Goal: Check status: Check status

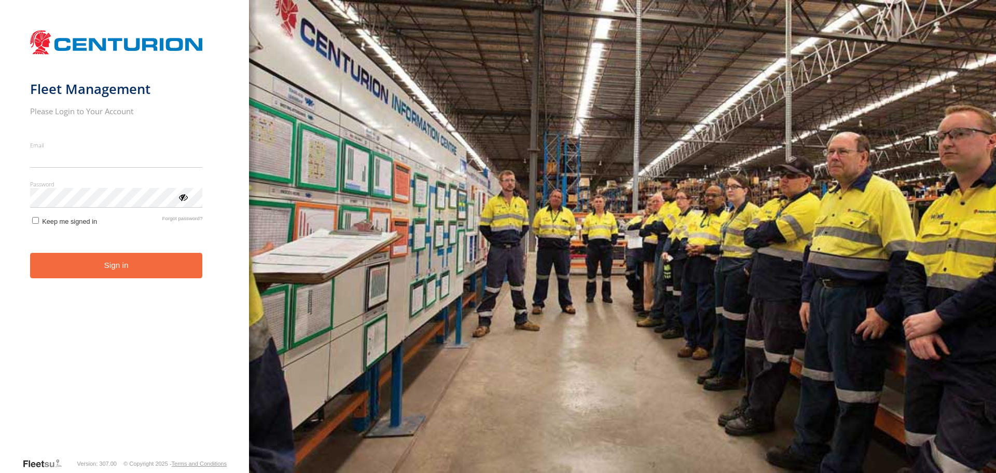
type input "**********"
click at [119, 278] on button "Sign in" at bounding box center [116, 265] width 173 height 25
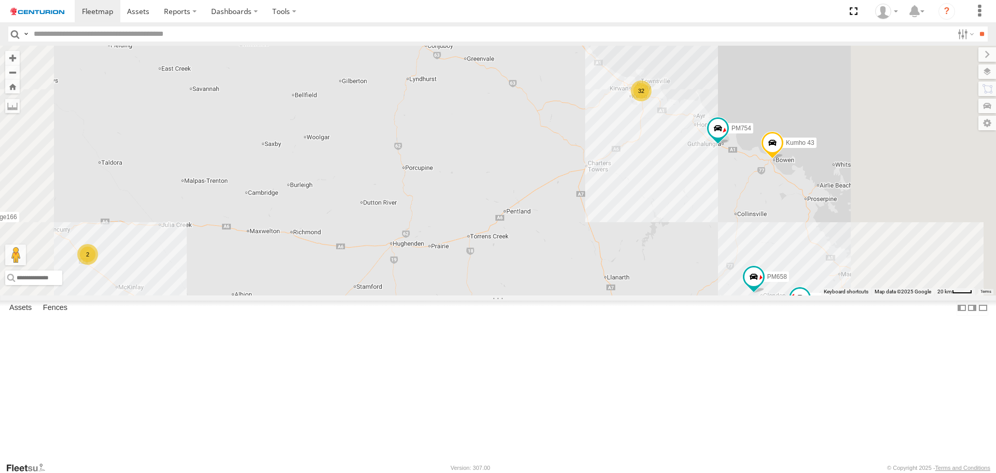
drag, startPoint x: 907, startPoint y: 248, endPoint x: 792, endPoint y: 238, distance: 115.1
click at [792, 238] on div "MV283 F0373 FT724 F0478 TL265 F0275 F0476 Cage234 Cage101 D0529 FT453 D0549 F01…" at bounding box center [498, 170] width 996 height 249
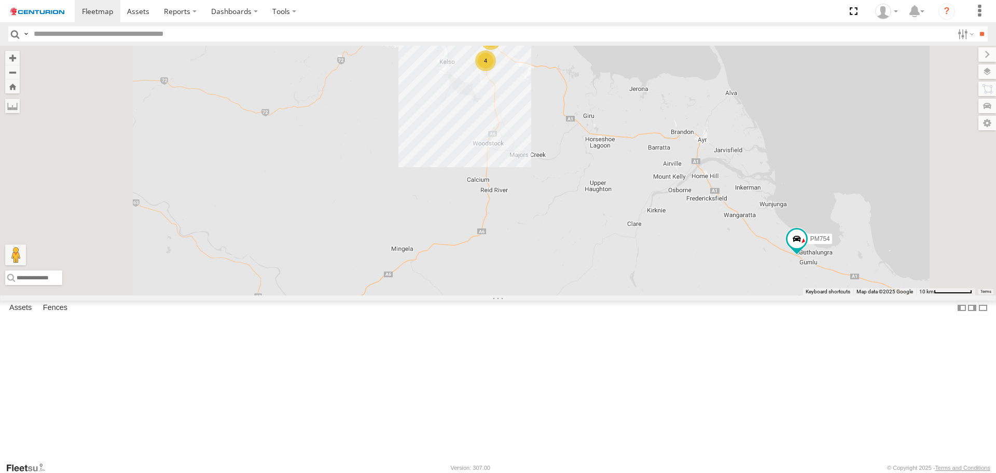
drag, startPoint x: 615, startPoint y: 123, endPoint x: 644, endPoint y: 182, distance: 65.5
click at [644, 182] on div "MV283 F0373 FT724 F0478 TL265 F0275 F0476 Cage234 Cage101 D0529 FT453 D0549 F01…" at bounding box center [498, 170] width 996 height 249
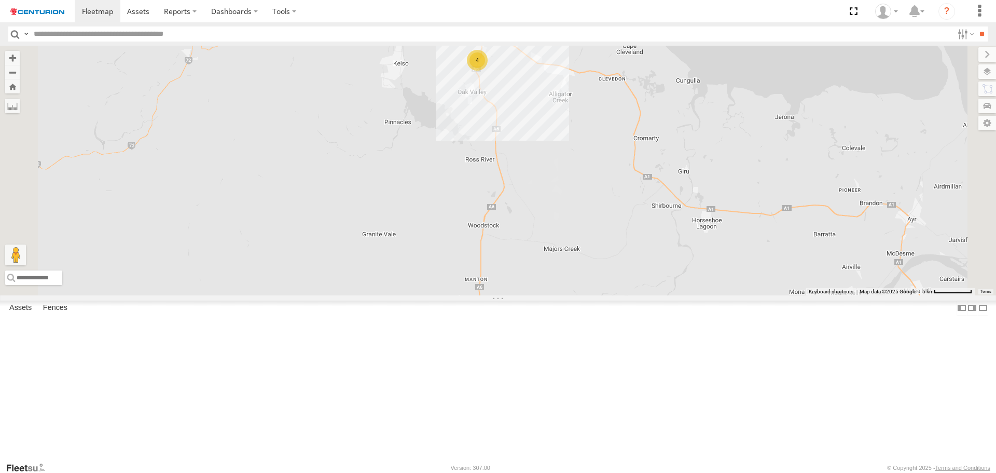
drag, startPoint x: 627, startPoint y: 124, endPoint x: 649, endPoint y: 168, distance: 49.4
click at [649, 168] on div "MV283 F0373 FT724 F0478 TL265 F0275 F0476 Cage234 Cage101 D0529 FT453 D0549 F01…" at bounding box center [498, 170] width 996 height 249
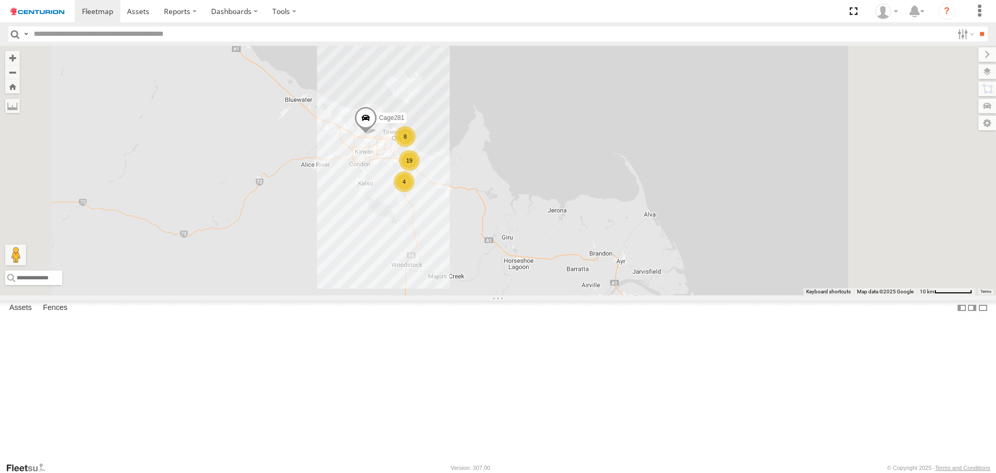
drag, startPoint x: 662, startPoint y: 394, endPoint x: 618, endPoint y: 304, distance: 100.3
click at [624, 295] on div "MV283 F0373 FT724 F0478 TL265 F0275 F0476 Cage234 Cage101 D0529 FT453 D0549 F01…" at bounding box center [498, 170] width 996 height 249
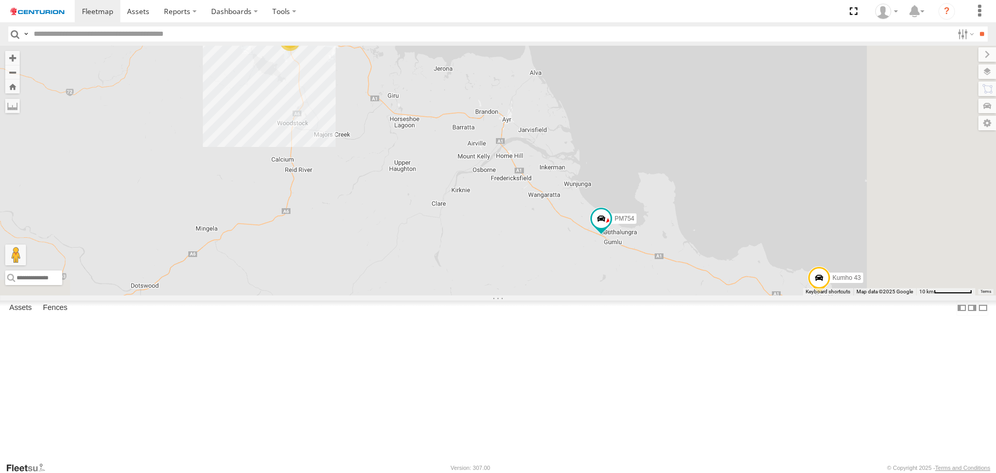
drag, startPoint x: 720, startPoint y: 355, endPoint x: 614, endPoint y: 280, distance: 129.9
click at [634, 292] on div "MV283 F0373 FT724 F0478 TL265 F0275 F0476 Cage234 Cage101 D0529 FT453 D0549 F01…" at bounding box center [498, 170] width 996 height 249
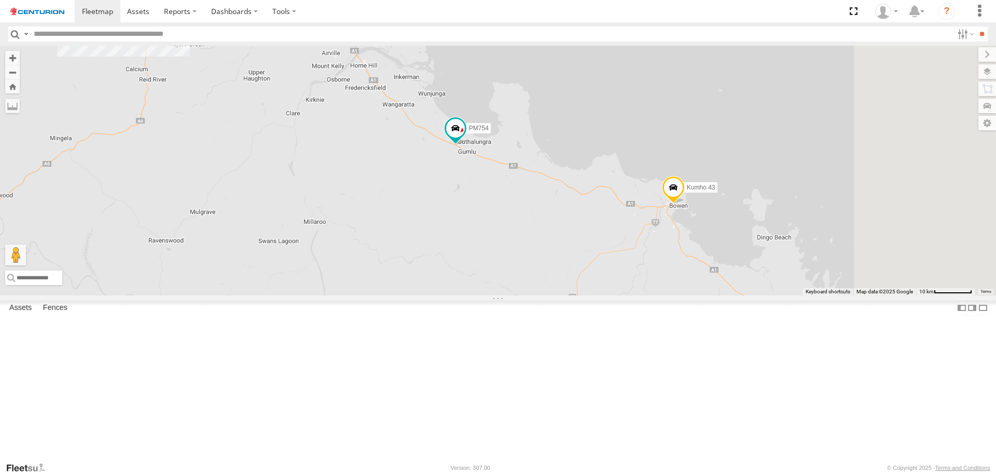
drag, startPoint x: 759, startPoint y: 343, endPoint x: 642, endPoint y: 299, distance: 125.1
click at [665, 295] on div "MV283 F0373 FT724 F0478 TL265 F0275 F0476 Cage234 Cage101 D0529 FT453 D0549 F01…" at bounding box center [498, 170] width 996 height 249
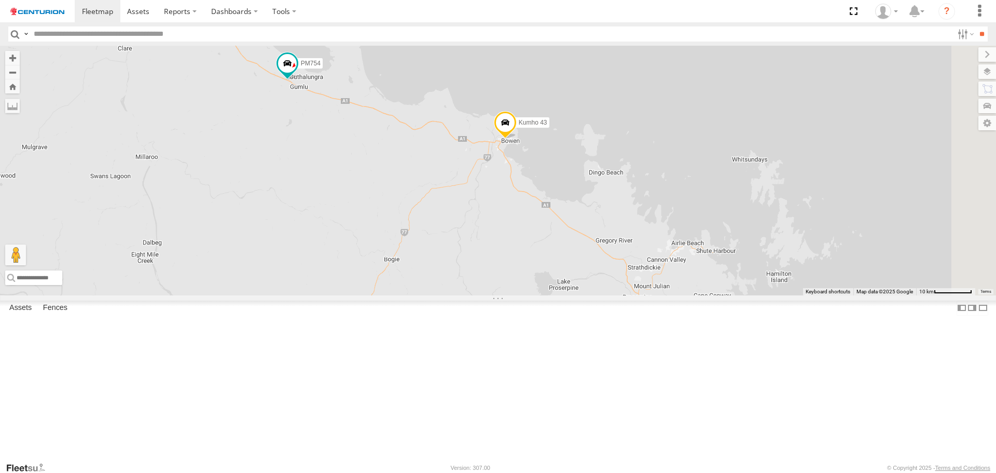
drag, startPoint x: 715, startPoint y: 350, endPoint x: 628, endPoint y: 307, distance: 97.2
click at [628, 295] on div "MV283 F0373 FT724 F0478 TL265 F0275 F0476 Cage234 Cage101 D0529 FT453 D0549 F01…" at bounding box center [498, 170] width 996 height 249
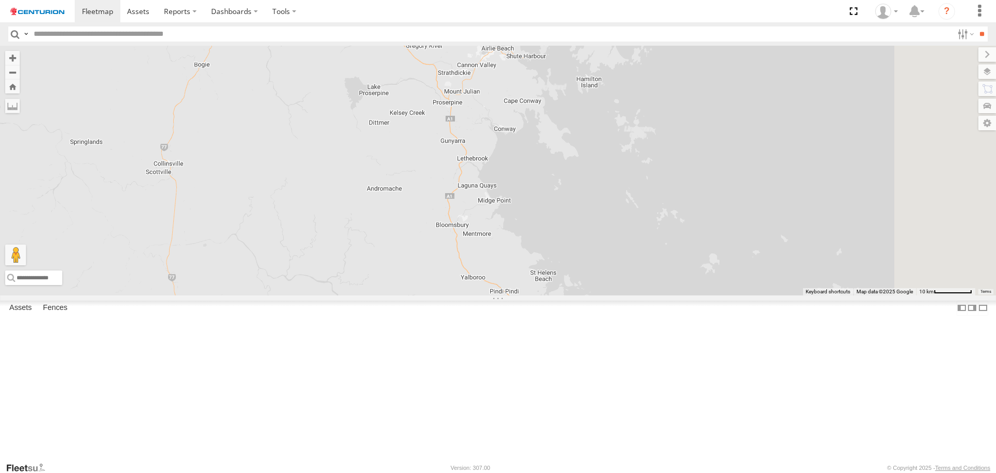
drag, startPoint x: 618, startPoint y: 338, endPoint x: 614, endPoint y: 241, distance: 97.6
click at [615, 239] on div "MV283 F0373 FT724 F0478 TL265 F0275 F0476 Cage234 Cage101 D0529 FT453 D0549 F01…" at bounding box center [498, 170] width 996 height 249
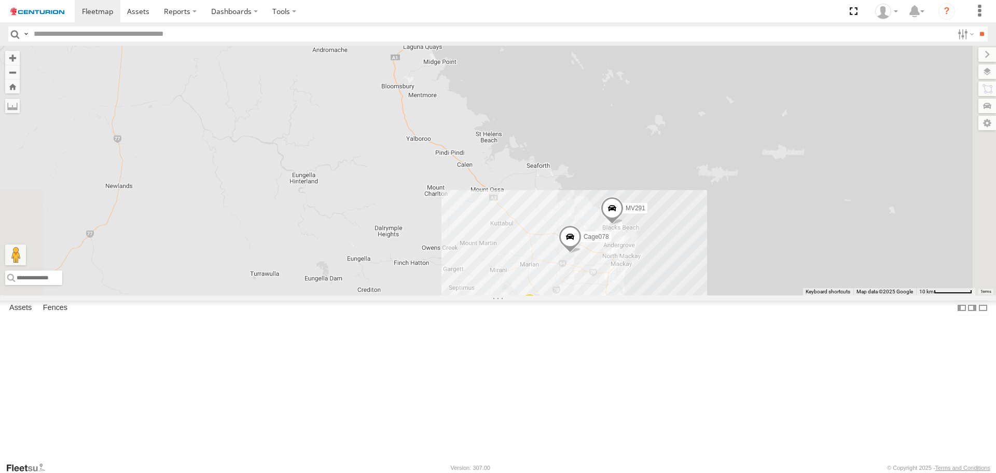
drag, startPoint x: 596, startPoint y: 320, endPoint x: 541, endPoint y: 184, distance: 146.2
click at [541, 184] on div "MV283 F0373 FT724 F0478 TL265 F0275 F0476 Cage234 Cage101 D0529 FT453 D0549 F01…" at bounding box center [498, 170] width 996 height 249
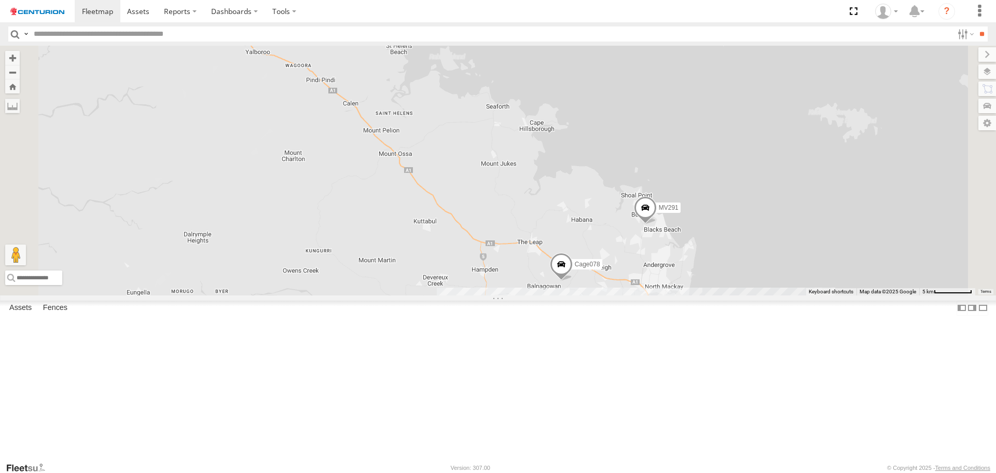
click at [657, 225] on span at bounding box center [645, 211] width 23 height 28
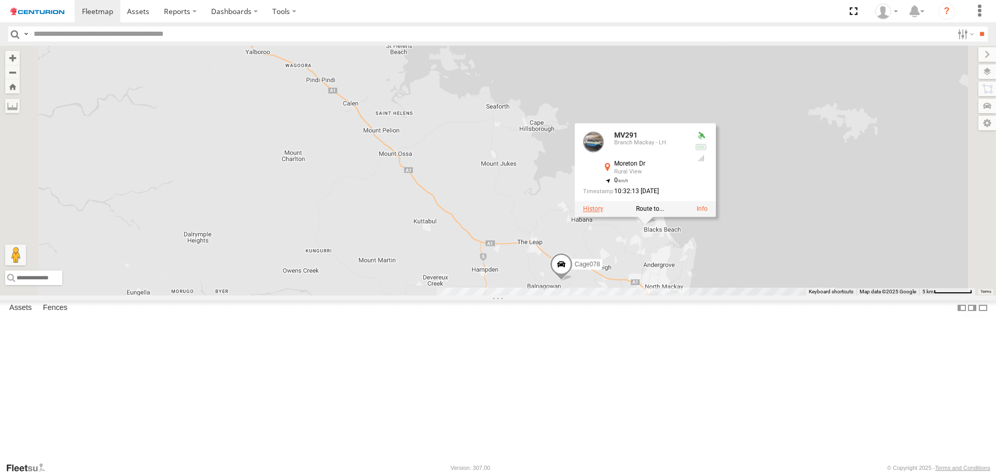
click at [604, 213] on label at bounding box center [593, 209] width 20 height 7
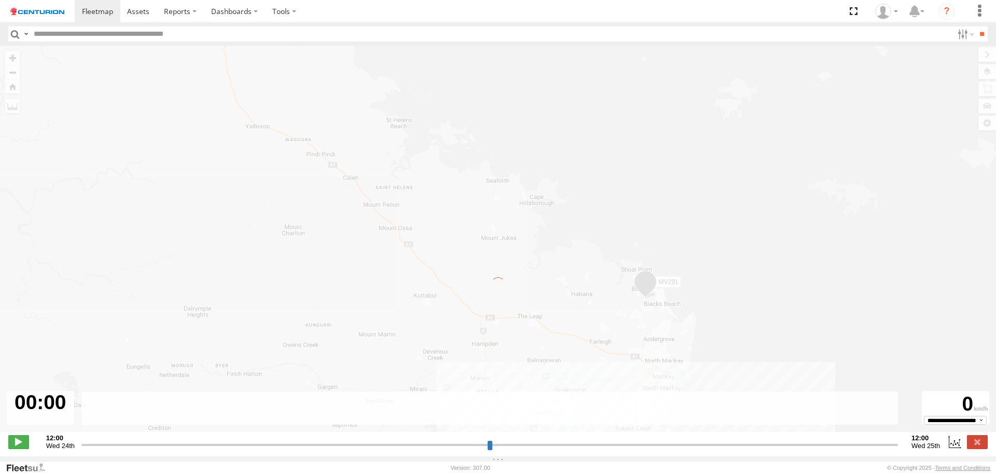
type input "**********"
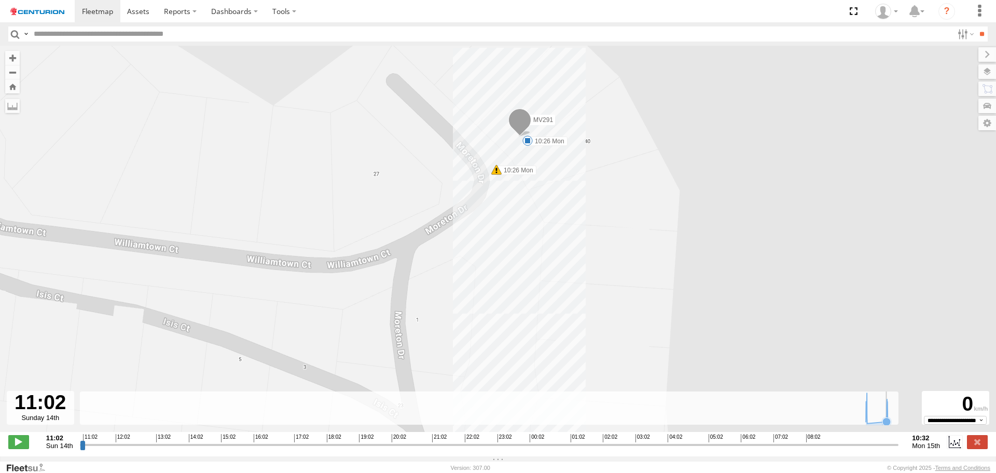
click at [886, 425] on icon at bounding box center [887, 421] width 8 height 8
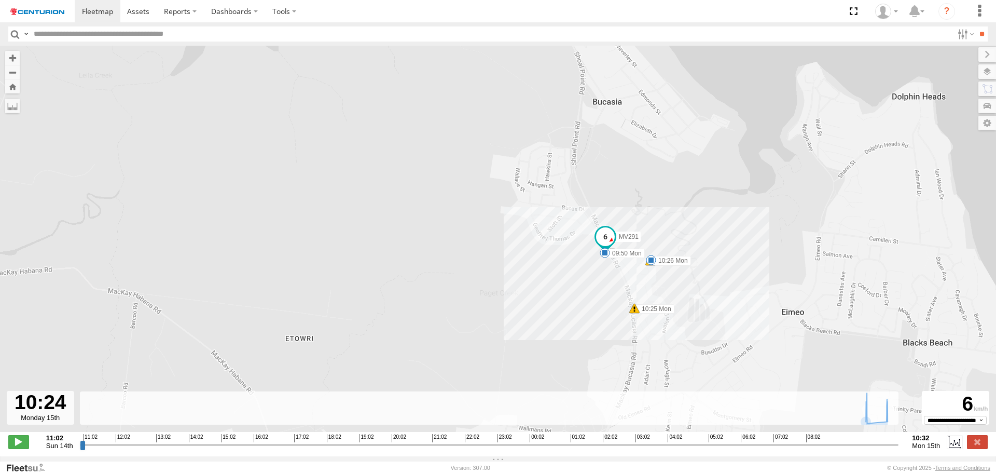
click at [651, 264] on span at bounding box center [651, 260] width 10 height 10
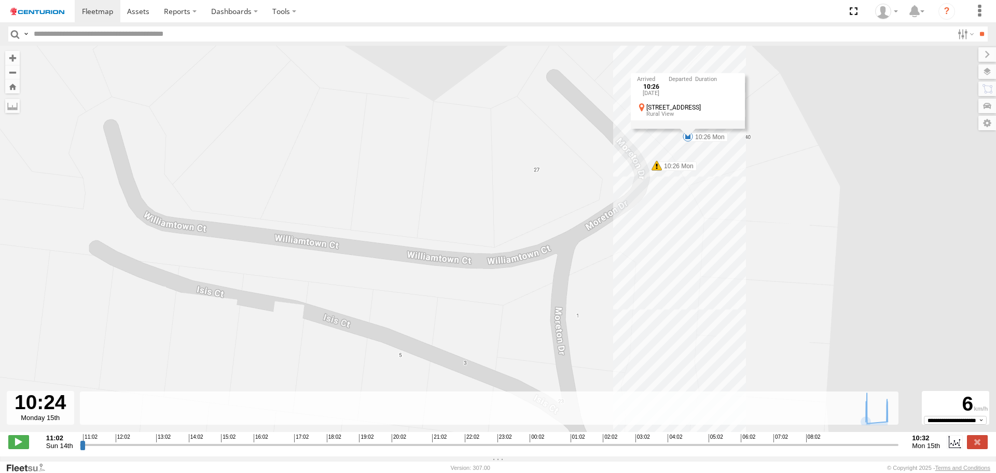
drag, startPoint x: 664, startPoint y: 132, endPoint x: 649, endPoint y: 200, distance: 69.6
click at [649, 200] on div "MV291 09:50 Mon 10:25 Mon 10:26 Mon 10:26 Mon 10:26 Mon 15th Sep 42 Moreton Dr …" at bounding box center [498, 244] width 996 height 397
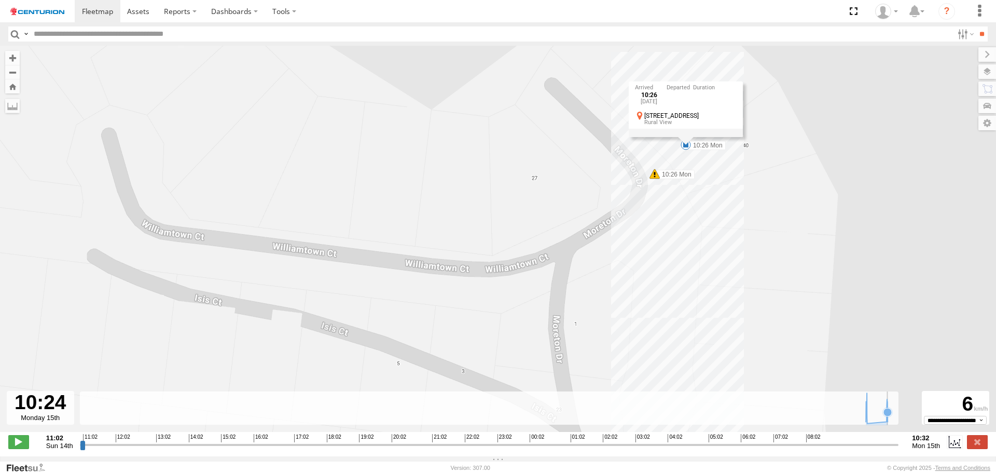
click at [888, 416] on icon at bounding box center [888, 412] width 8 height 8
click at [884, 420] on icon at bounding box center [877, 408] width 32 height 31
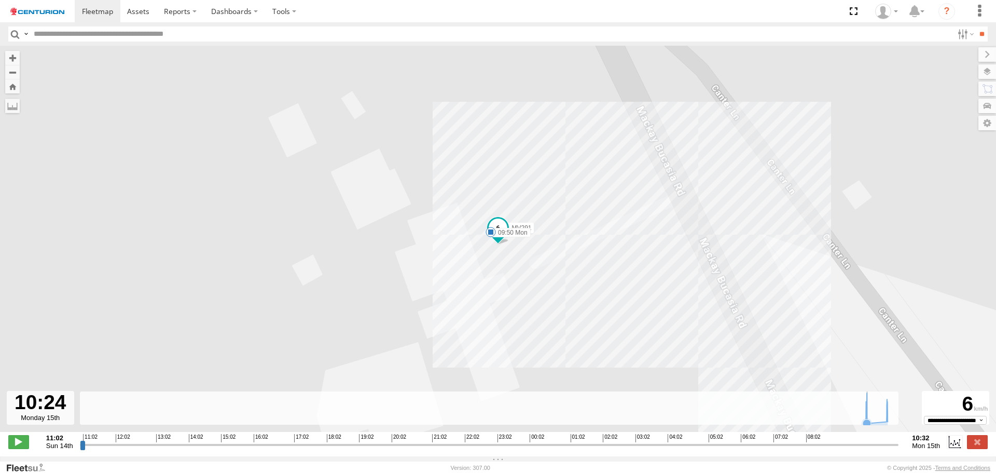
click at [870, 426] on icon at bounding box center [867, 423] width 8 height 8
click at [865, 422] on icon at bounding box center [866, 421] width 8 height 8
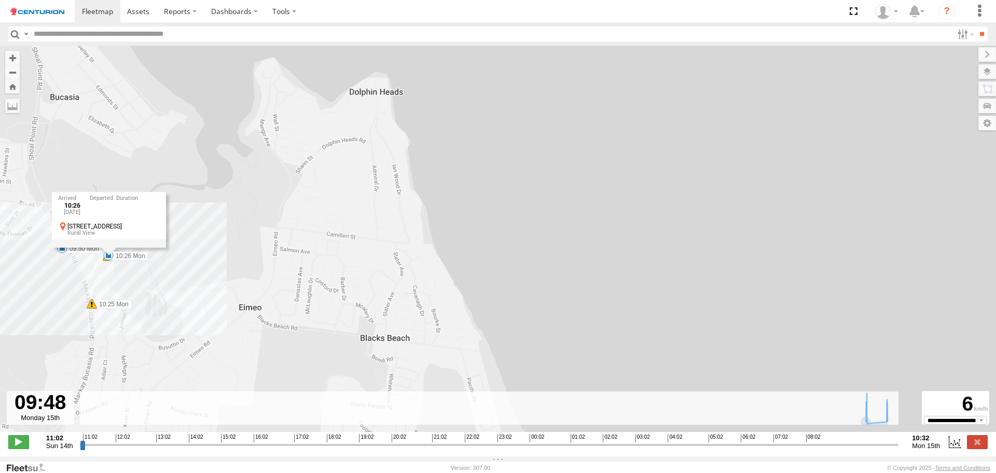
drag, startPoint x: 312, startPoint y: 224, endPoint x: 247, endPoint y: 349, distance: 140.7
click at [247, 349] on div "MV291 09:50 Mon 10:25 Mon 10:26 Mon 10:26 Mon 10:26 Mon 15th Sep 42 Moreton Dr …" at bounding box center [498, 244] width 996 height 397
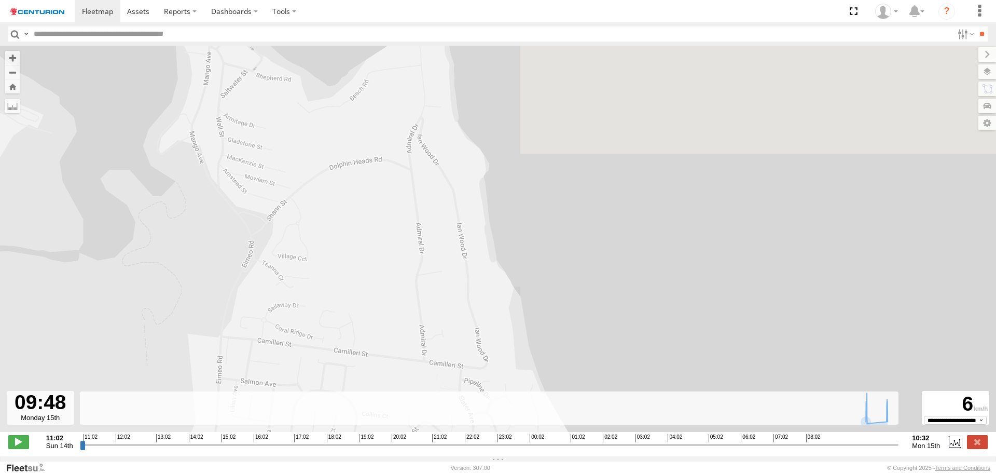
drag, startPoint x: 361, startPoint y: 206, endPoint x: 280, endPoint y: 357, distance: 171.6
click at [280, 357] on div "MV291 09:50 Mon 10:25 Mon 10:26 Mon 10:26 Mon 10:26 Mon 15th Sep 42 Moreton Dr …" at bounding box center [498, 244] width 996 height 397
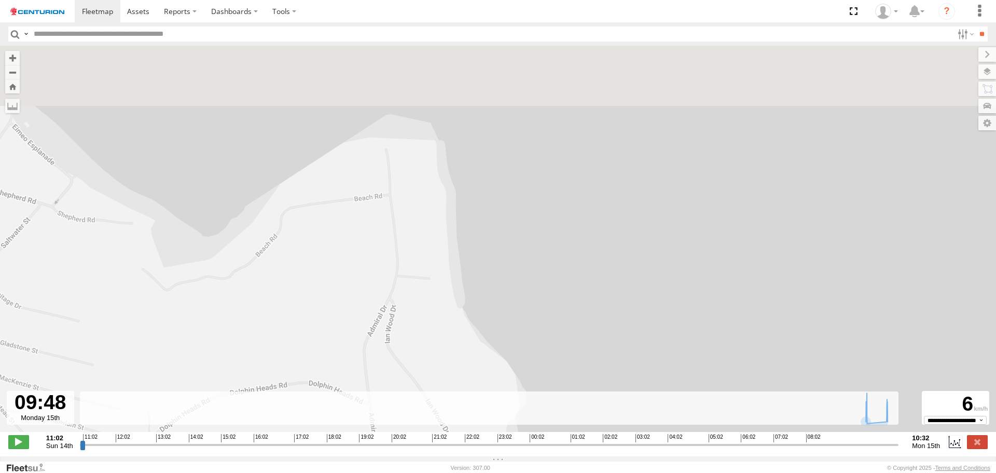
drag, startPoint x: 362, startPoint y: 220, endPoint x: 353, endPoint y: 377, distance: 157.5
click at [353, 377] on div "MV291 09:50 Mon 10:25 Mon 10:26 Mon 10:26 Mon 10:26 Mon 15th Sep 42 Moreton Dr …" at bounding box center [498, 244] width 996 height 397
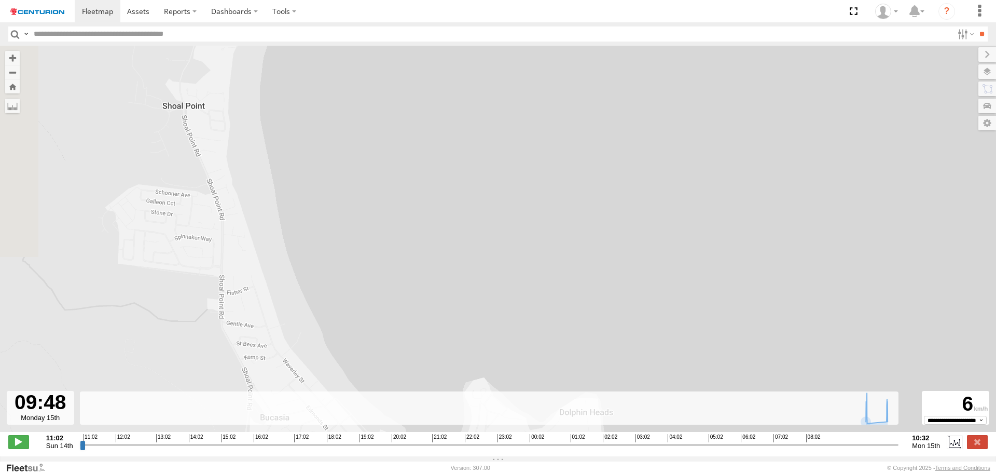
drag, startPoint x: 83, startPoint y: 256, endPoint x: 306, endPoint y: 405, distance: 268.7
click at [307, 407] on div "← Move left → Move right ↑ Move up ↓ Move down + Zoom in - Zoom out Home Jump l…" at bounding box center [498, 251] width 996 height 410
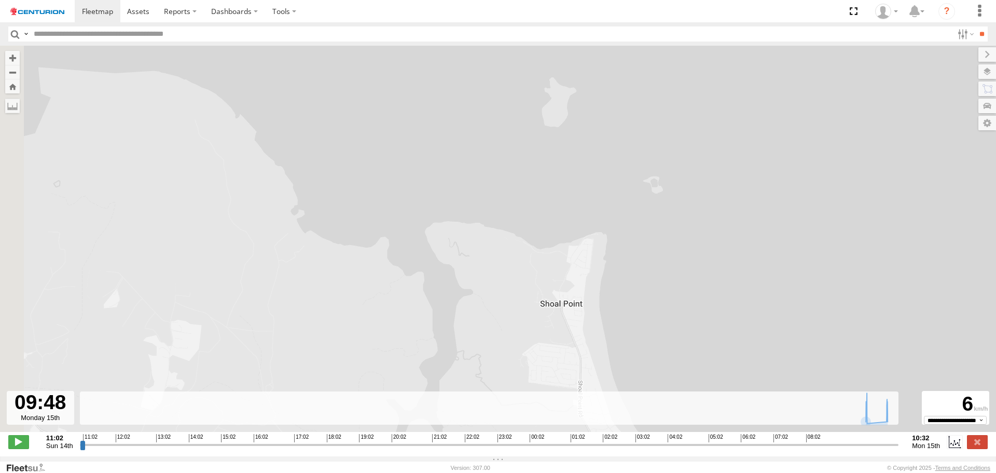
drag, startPoint x: 231, startPoint y: 177, endPoint x: 571, endPoint y: 289, distance: 357.8
click at [571, 289] on div "MV291 09:50 Mon 10:25 Mon 10:26 Mon 10:26 Mon 10:26 Mon 15th Sep 42 Moreton Dr …" at bounding box center [498, 244] width 996 height 397
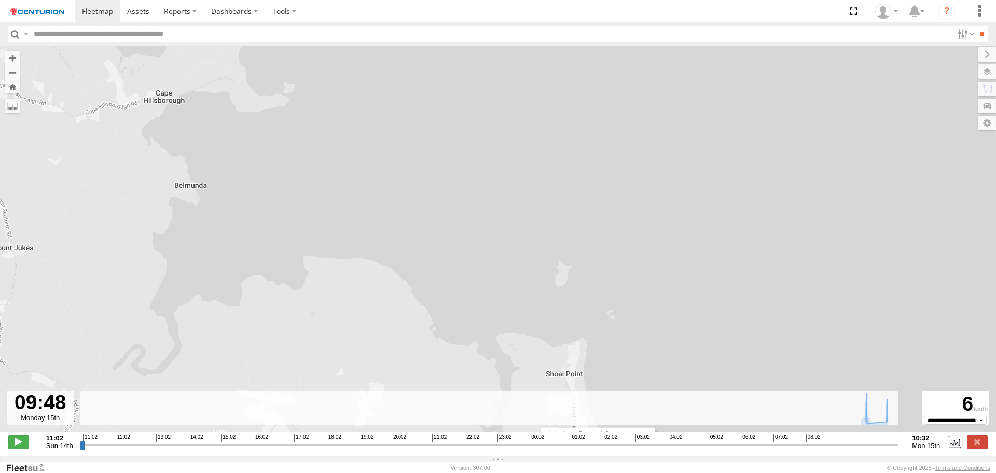
drag, startPoint x: 152, startPoint y: 96, endPoint x: 167, endPoint y: 155, distance: 61.0
click at [167, 155] on div "MV291 09:50 Mon 10:25 Mon 10:26 Mon 10:26 Mon 10:26 Mon 15th Sep 42 Moreton Dr …" at bounding box center [498, 244] width 996 height 397
